Goal: Task Accomplishment & Management: Use online tool/utility

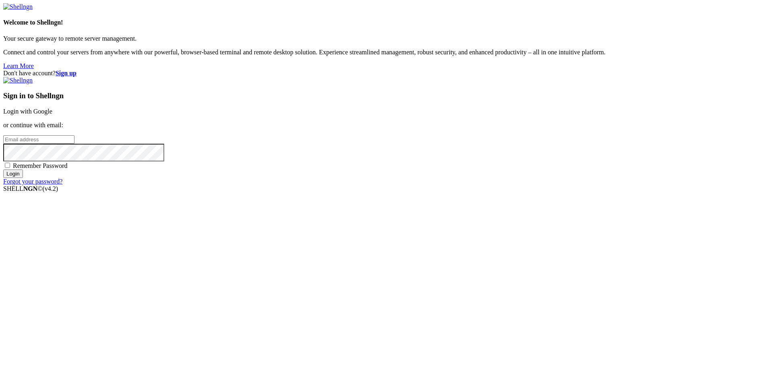
drag, startPoint x: 0, startPoint y: 0, endPoint x: 489, endPoint y: 178, distance: 519.8
click at [75, 144] on input "email" at bounding box center [38, 139] width 71 height 8
type input "[EMAIL_ADDRESS][DOMAIN_NAME]"
click at [534, 185] on div "Sign in to Shellngn Login with Google or continue with email: [EMAIL_ADDRESS][D…" at bounding box center [386, 131] width 767 height 108
click at [462, 185] on div "Sign in to Shellngn Login with Google or continue with email: [EMAIL_ADDRESS][D…" at bounding box center [386, 131] width 767 height 108
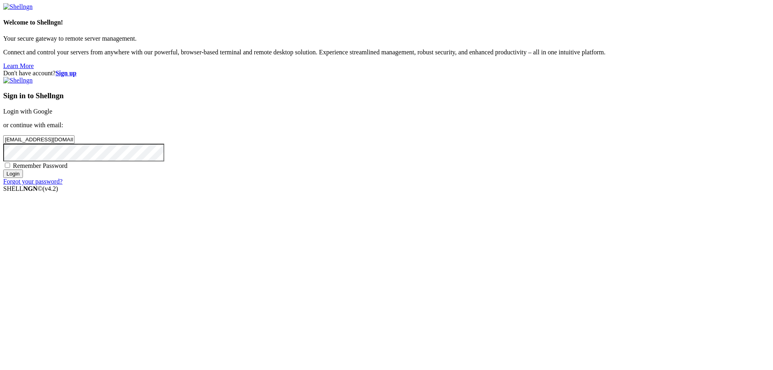
click at [68, 169] on span "Remember Password" at bounding box center [40, 165] width 55 height 7
click at [10, 168] on input "Remember Password" at bounding box center [7, 165] width 5 height 5
checkbox input "true"
click at [23, 178] on input "Login" at bounding box center [13, 174] width 20 height 8
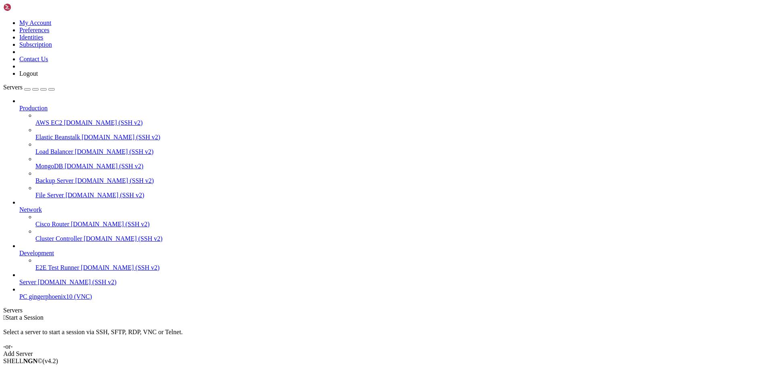
click at [3, 19] on icon at bounding box center [3, 19] width 0 height 0
click at [52, 48] on link "Subscription" at bounding box center [35, 44] width 33 height 7
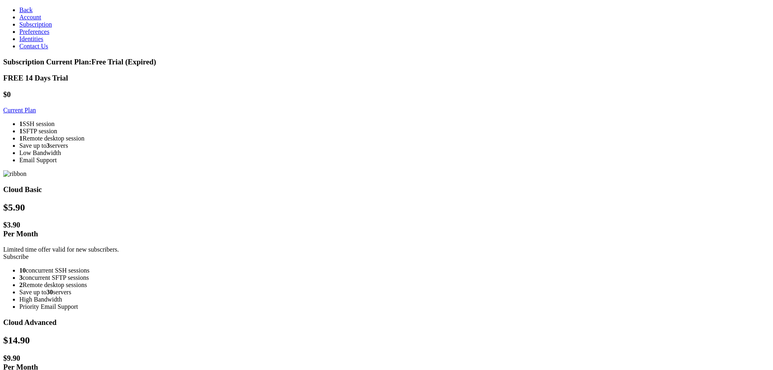
click at [29, 253] on link "Subscribe" at bounding box center [15, 256] width 25 height 7
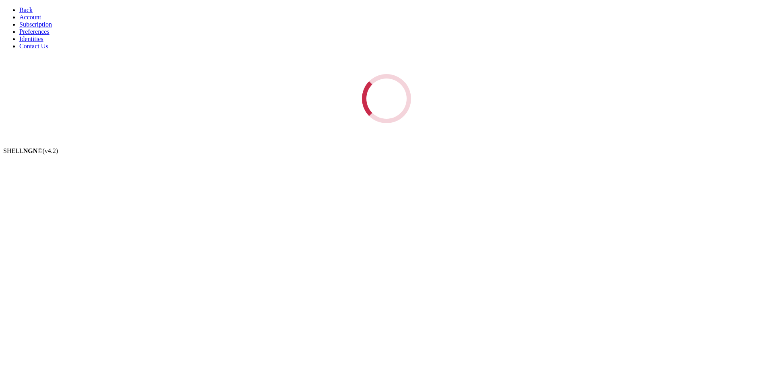
click at [27, 10] on link "Back" at bounding box center [25, 9] width 13 height 7
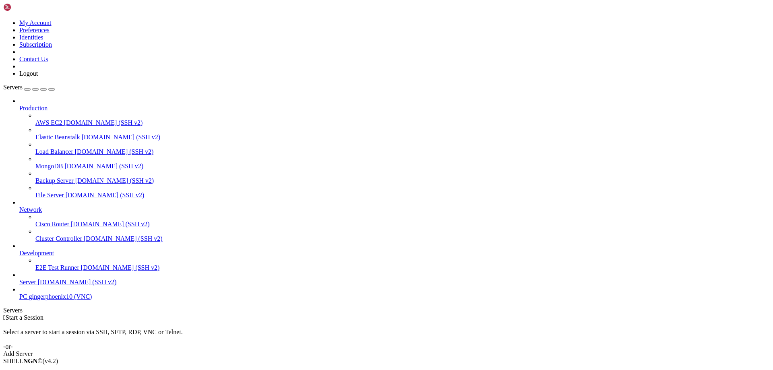
click at [39, 286] on span "[DOMAIN_NAME] (SSH v2)" at bounding box center [77, 282] width 79 height 7
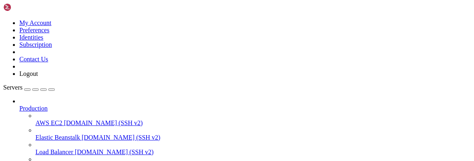
scroll to position [186, 0]
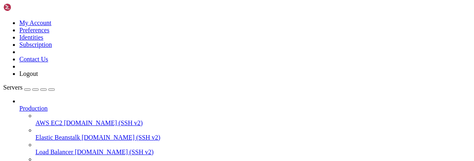
drag, startPoint x: 125, startPoint y: 9, endPoint x: 110, endPoint y: 33, distance: 27.7
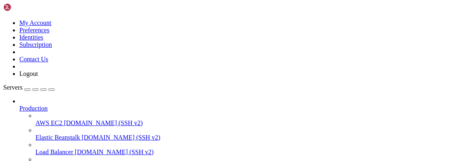
scroll to position [130, 0]
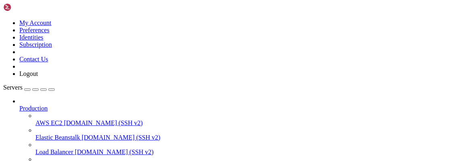
drag, startPoint x: 122, startPoint y: 10, endPoint x: 21, endPoint y: 0, distance: 101.1
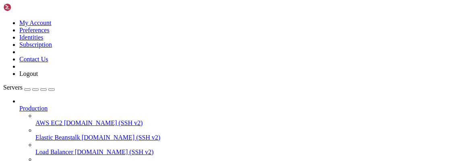
click at [19, 105] on icon at bounding box center [19, 105] width 0 height 0
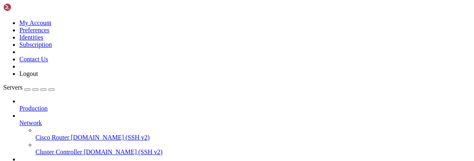
click at [21, 84] on span "Servers" at bounding box center [12, 87] width 19 height 7
click at [3, 19] on link at bounding box center [3, 19] width 0 height 0
click at [52, 26] on link "My Account" at bounding box center [35, 22] width 32 height 7
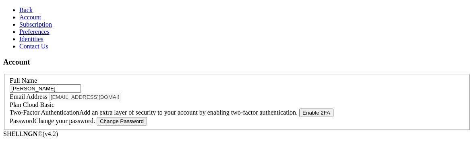
click at [26, 12] on link "Back" at bounding box center [25, 9] width 13 height 7
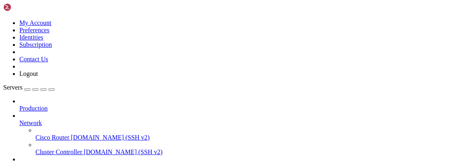
scroll to position [7969, 0]
click at [27, 89] on div "button" at bounding box center [27, 89] width 0 height 0
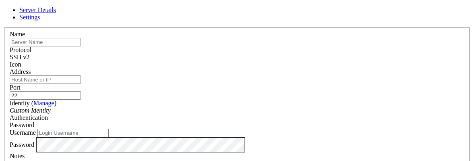
click at [81, 46] on input "text" at bounding box center [45, 42] width 71 height 8
type input "PC"
drag, startPoint x: 302, startPoint y: 79, endPoint x: 174, endPoint y: 84, distance: 128.2
click at [174, 84] on fieldset "Name PC Protocol SSH v2 Icon Address Port 22 (" at bounding box center [237, 99] width 466 height 144
type input "33"
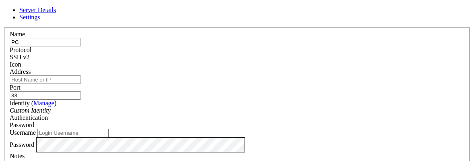
click at [81, 83] on input "Address" at bounding box center [45, 79] width 71 height 8
type input "[DOMAIN_NAME]"
click at [109, 128] on input "Username" at bounding box center [72, 132] width 71 height 8
type input "gingerphoenix10"
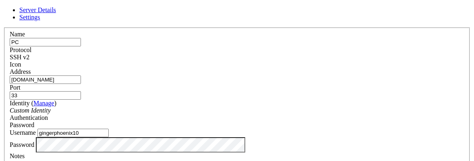
scroll to position [0, 0]
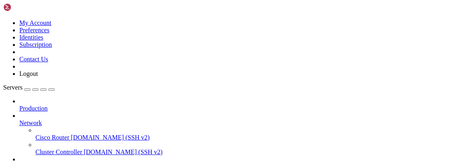
scroll to position [79, 0]
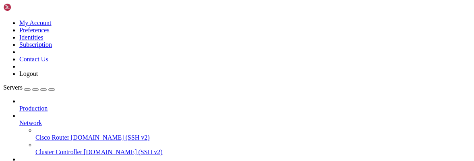
drag, startPoint x: 192, startPoint y: 15, endPoint x: 27, endPoint y: 14, distance: 165.1
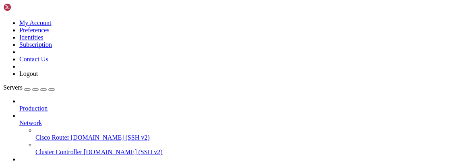
scroll to position [5032, 0]
drag, startPoint x: 66, startPoint y: 487, endPoint x: 238, endPoint y: 489, distance: 171.2
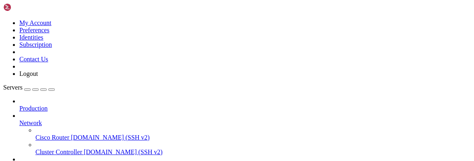
scroll to position [5060, 0]
drag, startPoint x: 292, startPoint y: 104, endPoint x: 189, endPoint y: 64, distance: 109.6
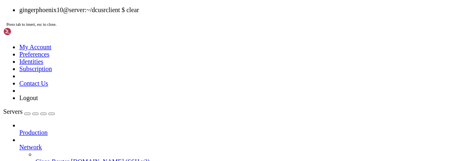
scroll to position [0, 0]
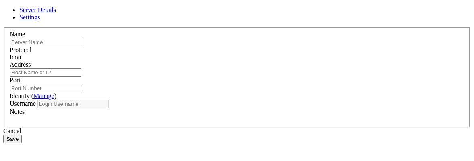
type input "PC"
type input "gingerphoenix10"
type input "5900"
type input "gingerphoenix10"
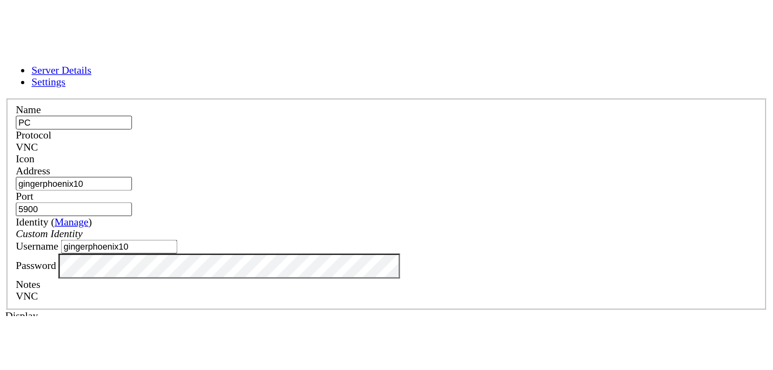
scroll to position [99, 0]
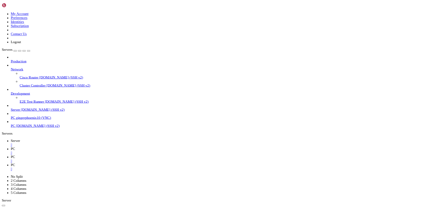
scroll to position [0, 0]
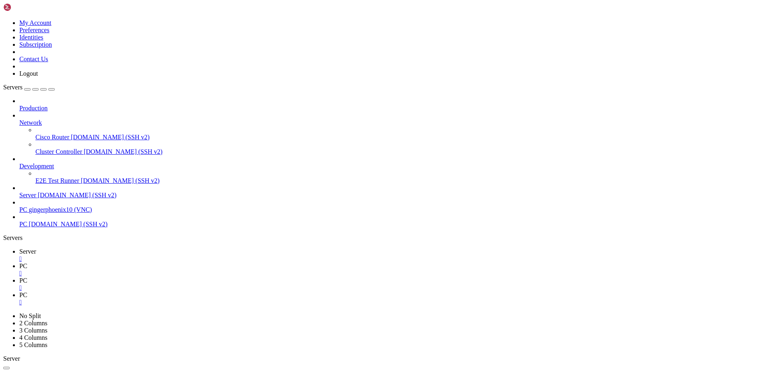
click at [19, 263] on icon at bounding box center [19, 266] width 0 height 7
drag, startPoint x: 426, startPoint y: 139, endPoint x: 400, endPoint y: 47, distance: 95.1
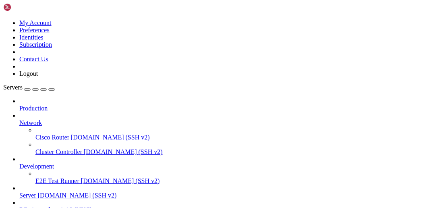
click at [120, 170] on div at bounding box center [214, 104] width 429 height 208
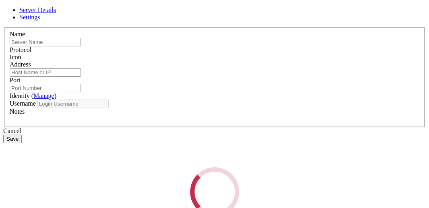
type input "PC"
type input "gingerphoenix10"
type input "5900"
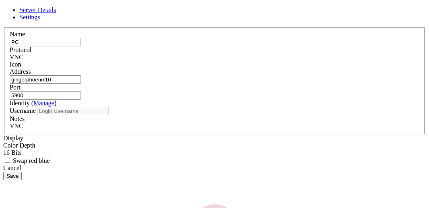
type input "gingerphoenix10"
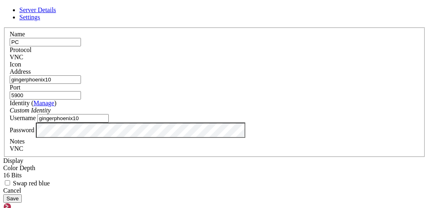
scroll to position [40, 0]
click at [22, 194] on button "Save" at bounding box center [12, 198] width 19 height 8
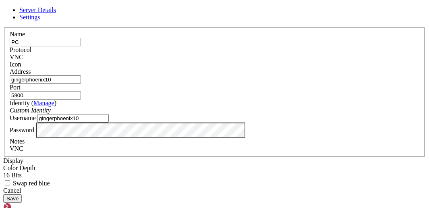
drag, startPoint x: 190, startPoint y: 93, endPoint x: 197, endPoint y: 93, distance: 6.8
click at [81, 84] on input "gingerphoenix10" at bounding box center [45, 79] width 71 height 8
type input "[DOMAIN_NAME]"
click at [3, 194] on button "Save" at bounding box center [12, 198] width 19 height 8
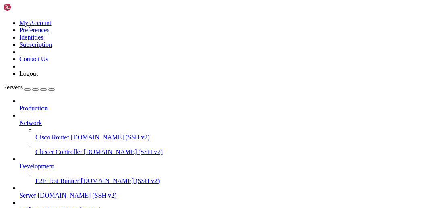
click at [77, 206] on span "[DOMAIN_NAME] (VNC)" at bounding box center [65, 209] width 72 height 7
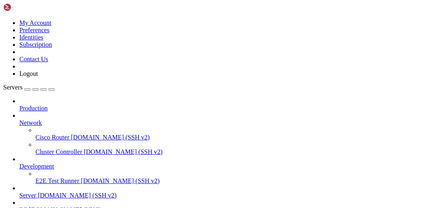
drag, startPoint x: 197, startPoint y: 9, endPoint x: 148, endPoint y: 9, distance: 49.1
drag, startPoint x: 222, startPoint y: 11, endPoint x: 142, endPoint y: 11, distance: 79.7
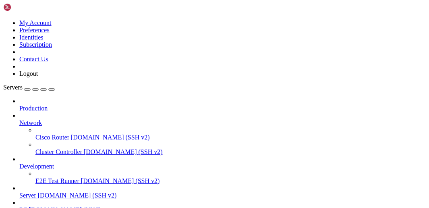
drag, startPoint x: 228, startPoint y: 10, endPoint x: 147, endPoint y: 11, distance: 80.1
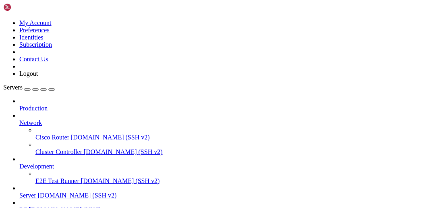
click at [27, 206] on span "PC" at bounding box center [23, 209] width 8 height 7
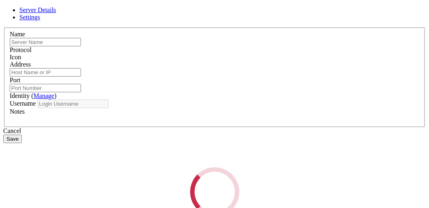
type input "PC"
type input "[DOMAIN_NAME]"
type input "5900"
type input "gingerphoenix10"
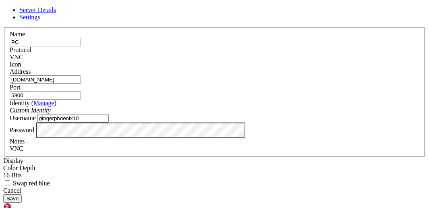
scroll to position [52, 0]
click at [39, 109] on div "Server Details Settings Name PC Protocol VNC Icon" at bounding box center [214, 104] width 422 height 196
drag, startPoint x: 186, startPoint y: 85, endPoint x: 16, endPoint y: 77, distance: 170.6
click at [16, 77] on div "Server Details Settings Name PC Protocol VNC Icon" at bounding box center [214, 104] width 422 height 196
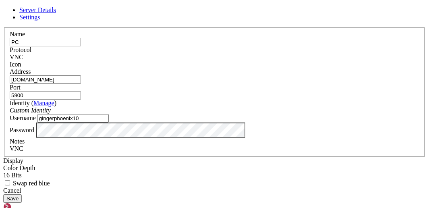
type input "[DOMAIN_NAME]"
click at [22, 194] on button "Save" at bounding box center [12, 198] width 19 height 8
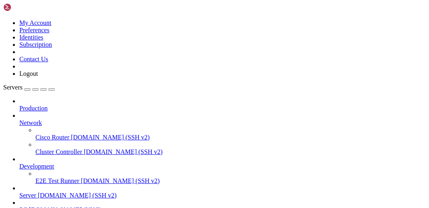
click at [27, 206] on span "PC" at bounding box center [23, 209] width 8 height 7
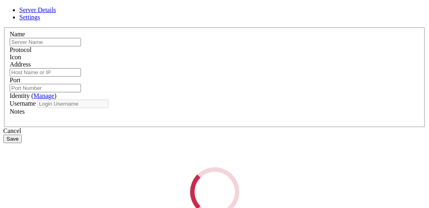
type input "PC"
type input "[DOMAIN_NAME]"
type input "5900"
type input "gingerphoenix10"
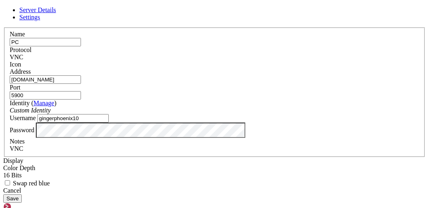
scroll to position [52, 0]
click at [271, 187] on div "Cancel" at bounding box center [214, 190] width 422 height 7
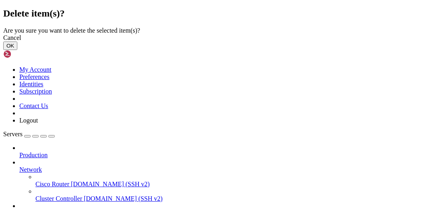
click at [17, 50] on button "OK" at bounding box center [10, 45] width 14 height 8
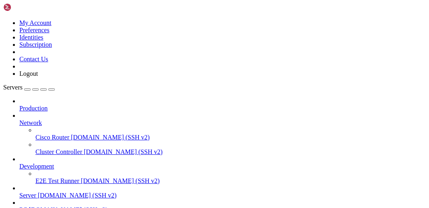
scroll to position [10, 0]
click at [27, 89] on div "button" at bounding box center [27, 89] width 0 height 0
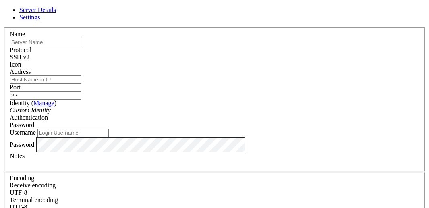
click at [81, 46] on input "text" at bounding box center [45, 42] width 71 height 8
type input "PC VNC"
click at [274, 57] on div "SSH v2" at bounding box center [215, 57] width 410 height 7
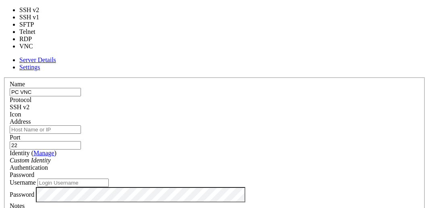
type input "5900"
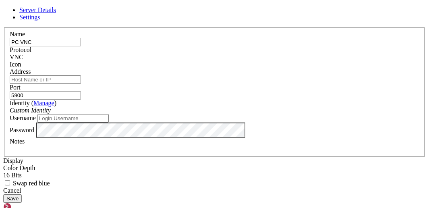
click at [81, 84] on input "Address" at bounding box center [45, 79] width 71 height 8
type input "[DOMAIN_NAME]"
click at [194, 114] on div "Identity ( Manage ) Custom Identity" at bounding box center [215, 106] width 410 height 14
click at [198, 114] on div "Custom Identity" at bounding box center [215, 110] width 410 height 7
drag, startPoint x: 198, startPoint y: 118, endPoint x: 174, endPoint y: 107, distance: 26.1
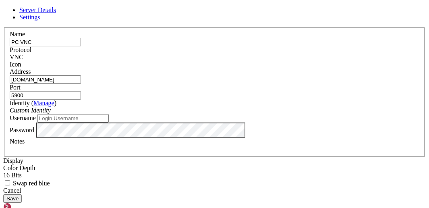
click at [199, 114] on div "Custom Identity" at bounding box center [215, 110] width 410 height 7
click at [109, 122] on input "Username" at bounding box center [72, 118] width 71 height 8
type input "gingerphoenix10"
click at [22, 194] on button "Save" at bounding box center [12, 198] width 19 height 8
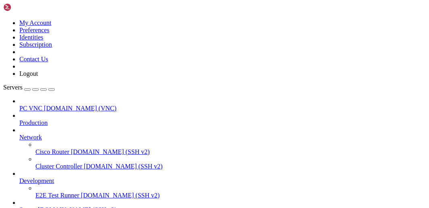
scroll to position [0, 0]
click at [42, 105] on span "PC VNC" at bounding box center [30, 108] width 23 height 7
drag, startPoint x: 167, startPoint y: 11, endPoint x: 162, endPoint y: 8, distance: 5.6
